Goal: Information Seeking & Learning: Learn about a topic

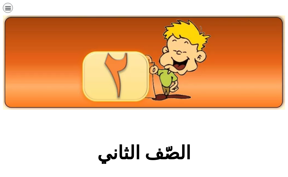
scroll to position [172, 0]
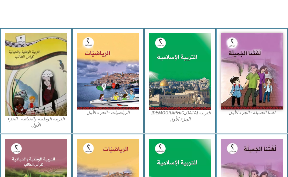
click at [250, 67] on img at bounding box center [252, 71] width 62 height 76
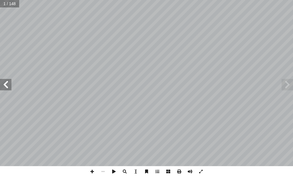
click at [11, 5] on input "text" at bounding box center [9, 3] width 19 height 7
type input "*"
type input "**"
click at [6, 83] on span at bounding box center [5, 84] width 11 height 11
click at [6, 86] on span at bounding box center [5, 84] width 11 height 11
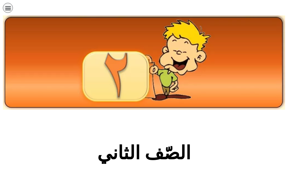
scroll to position [172, 0]
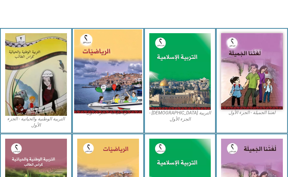
click at [113, 70] on img at bounding box center [108, 71] width 68 height 84
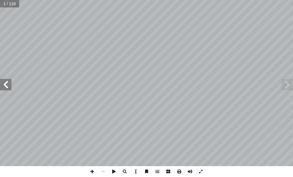
click at [5, 82] on span at bounding box center [5, 84] width 11 height 11
click at [6, 83] on span at bounding box center [5, 84] width 11 height 11
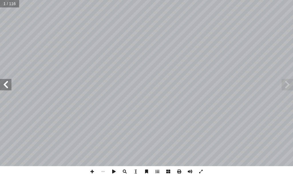
click at [7, 84] on span at bounding box center [5, 84] width 11 height 11
click at [7, 83] on span at bounding box center [5, 84] width 11 height 11
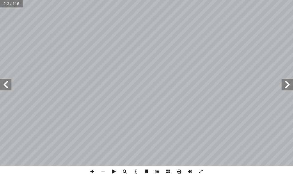
click at [7, 81] on span at bounding box center [5, 84] width 11 height 11
click at [8, 81] on span at bounding box center [5, 84] width 11 height 11
click at [9, 81] on span at bounding box center [5, 84] width 11 height 11
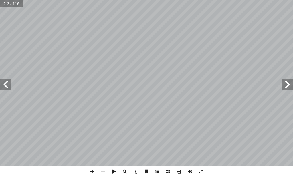
click at [9, 81] on span at bounding box center [5, 84] width 11 height 11
click at [9, 84] on span at bounding box center [5, 84] width 11 height 11
click at [7, 84] on span at bounding box center [5, 84] width 11 height 11
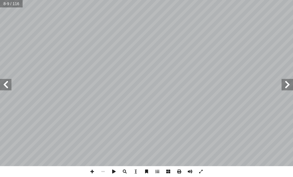
click at [7, 84] on span at bounding box center [5, 84] width 11 height 11
click at [3, 85] on span at bounding box center [5, 84] width 11 height 11
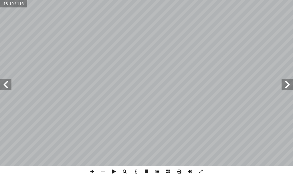
click at [288, 83] on span at bounding box center [287, 84] width 11 height 11
click at [4, 83] on span at bounding box center [5, 84] width 11 height 11
click at [201, 171] on span at bounding box center [201, 171] width 11 height 11
